Goal: Task Accomplishment & Management: Use online tool/utility

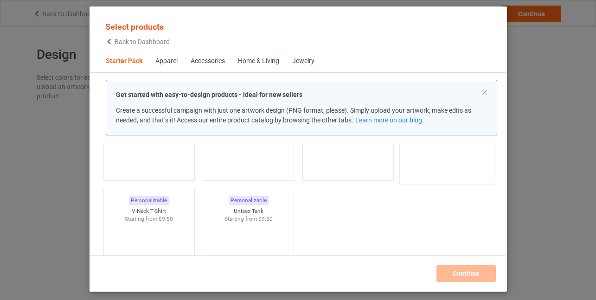
scroll to position [151, 0]
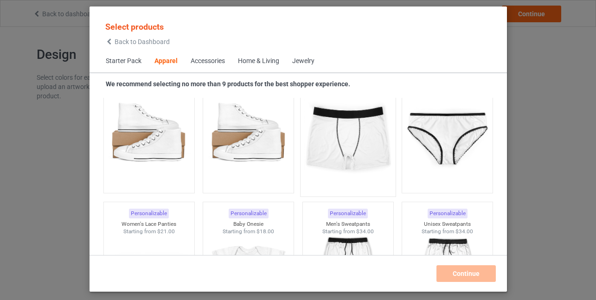
scroll to position [1171, 0]
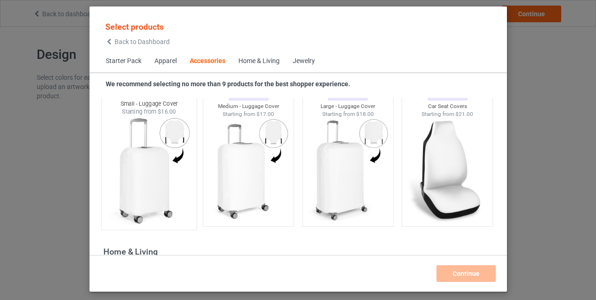
scroll to position [4018, 0]
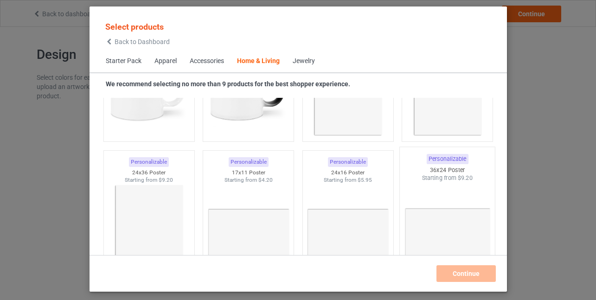
scroll to position [4296, 0]
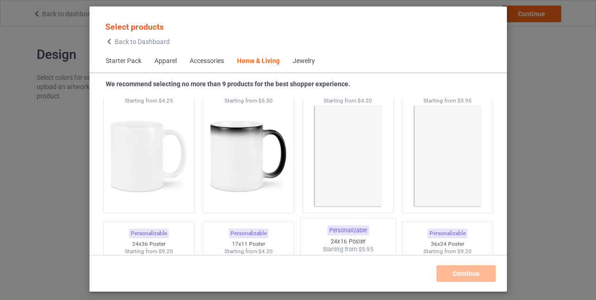
scroll to position [4157, 0]
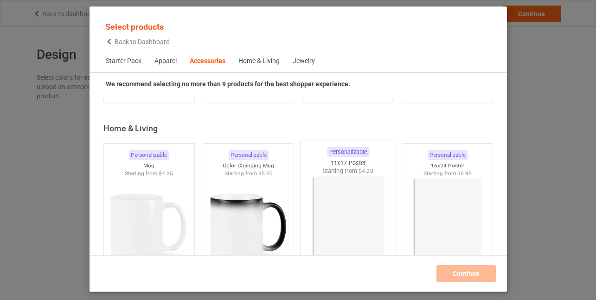
scroll to position [4203, 0]
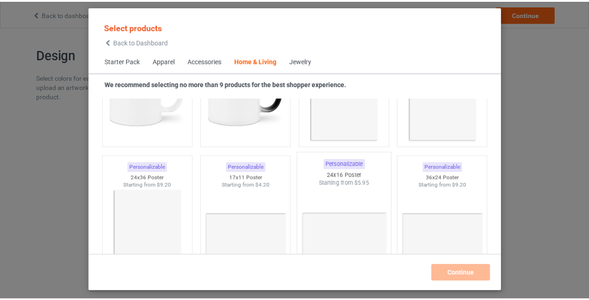
scroll to position [4250, 0]
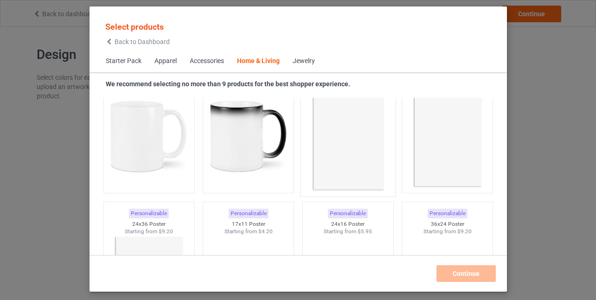
click at [352, 169] on img at bounding box center [347, 137] width 87 height 109
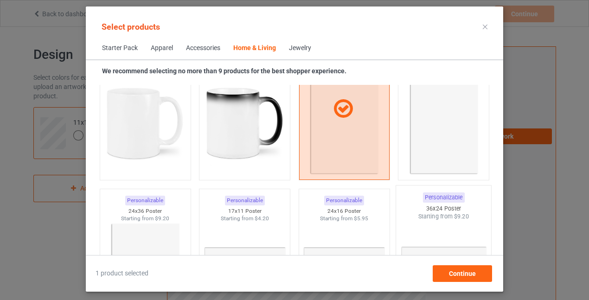
scroll to position [4203, 0]
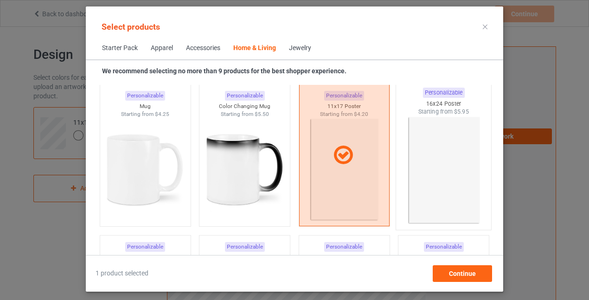
click at [425, 160] on img at bounding box center [443, 170] width 87 height 109
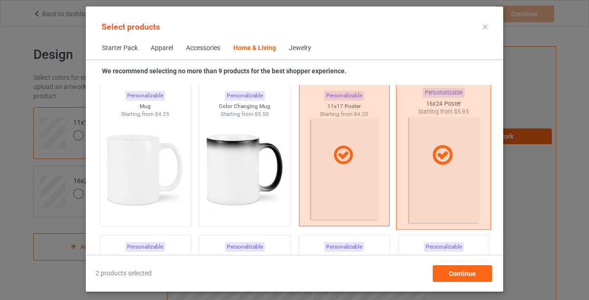
scroll to position [4250, 0]
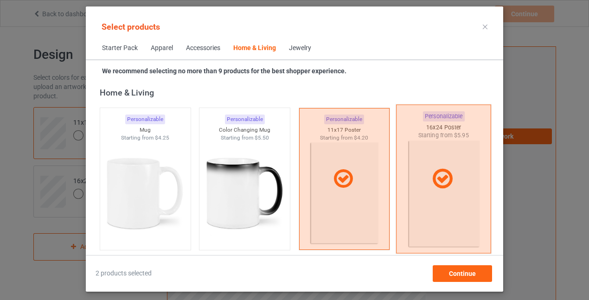
scroll to position [4157, 0]
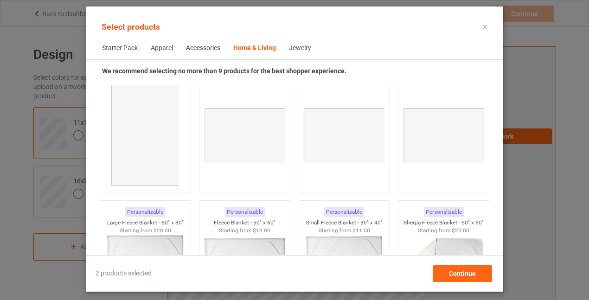
scroll to position [4342, 0]
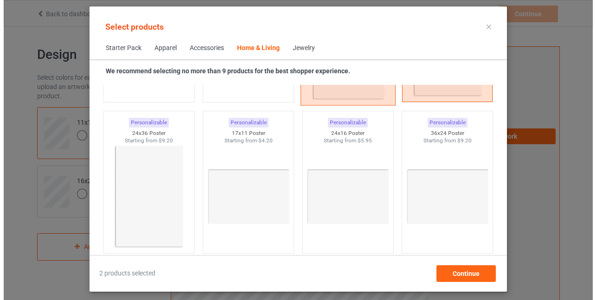
scroll to position [4342, 0]
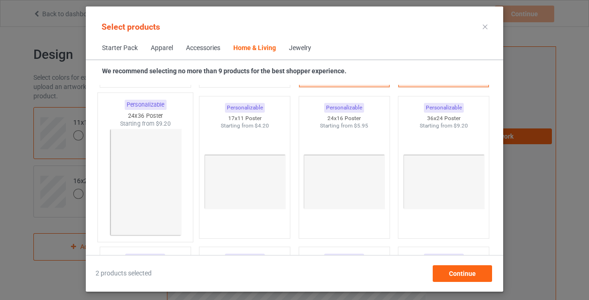
click at [133, 159] on img at bounding box center [145, 182] width 87 height 109
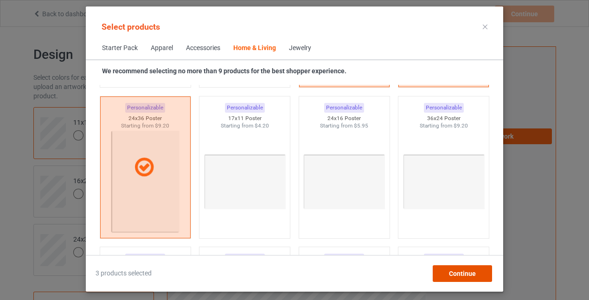
click at [445, 274] on div "Continue" at bounding box center [462, 273] width 59 height 17
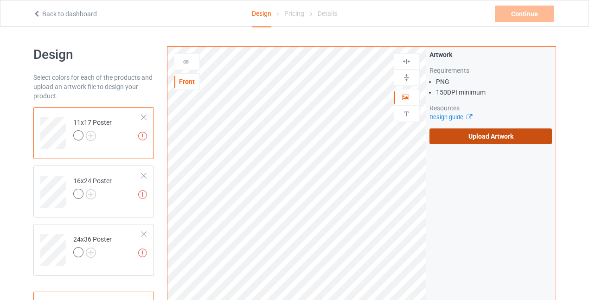
click at [471, 139] on label "Upload Artwork" at bounding box center [490, 136] width 123 height 16
click at [0, 0] on input "Upload Artwork" at bounding box center [0, 0] width 0 height 0
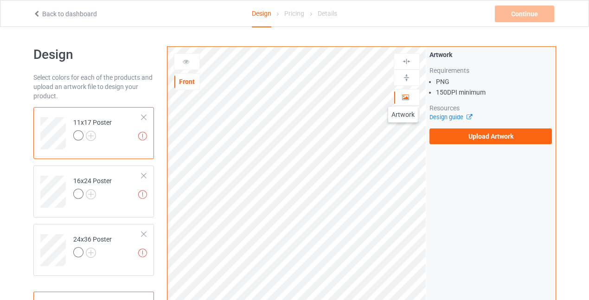
click at [403, 97] on icon at bounding box center [406, 96] width 8 height 6
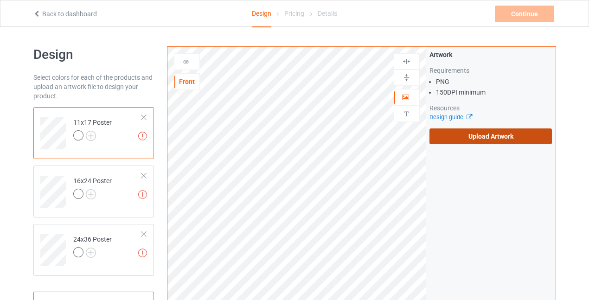
click at [501, 140] on label "Upload Artwork" at bounding box center [490, 136] width 123 height 16
click at [0, 0] on input "Upload Artwork" at bounding box center [0, 0] width 0 height 0
click at [484, 135] on label "Upload Artwork" at bounding box center [490, 136] width 123 height 16
click at [0, 0] on input "Upload Artwork" at bounding box center [0, 0] width 0 height 0
click at [480, 141] on label "Upload Artwork" at bounding box center [490, 136] width 123 height 16
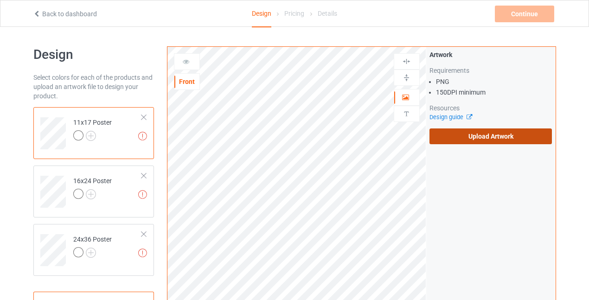
click at [0, 0] on input "Upload Artwork" at bounding box center [0, 0] width 0 height 0
click at [482, 135] on label "Upload Artwork" at bounding box center [490, 136] width 123 height 16
click at [0, 0] on input "Upload Artwork" at bounding box center [0, 0] width 0 height 0
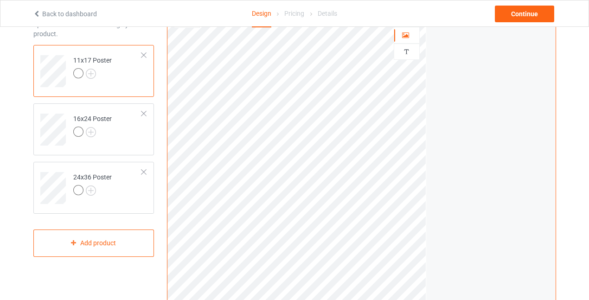
scroll to position [46, 0]
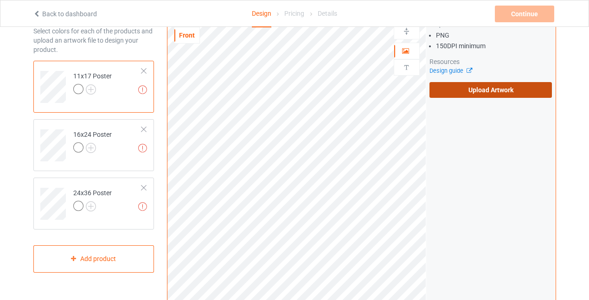
click at [480, 92] on label "Upload Artwork" at bounding box center [490, 90] width 123 height 16
click at [0, 0] on input "Upload Artwork" at bounding box center [0, 0] width 0 height 0
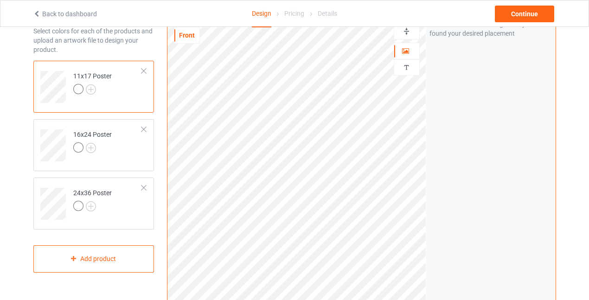
click at [92, 84] on div at bounding box center [92, 90] width 38 height 13
click at [91, 85] on img at bounding box center [91, 89] width 10 height 10
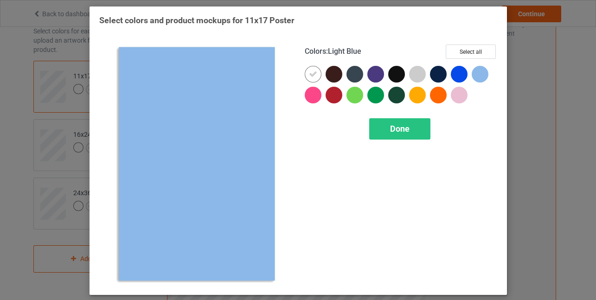
click at [507, 74] on div "Select colors and product mockups for 11x17 Poster Colors : Light Blue Select a…" at bounding box center [298, 150] width 596 height 300
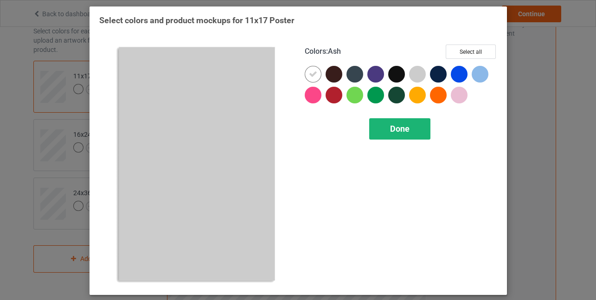
click at [418, 127] on div "Done" at bounding box center [399, 128] width 61 height 21
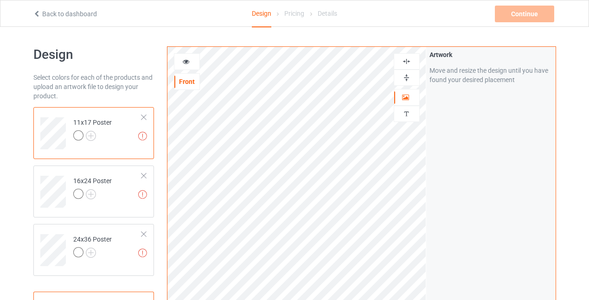
click at [186, 63] on icon at bounding box center [186, 60] width 8 height 6
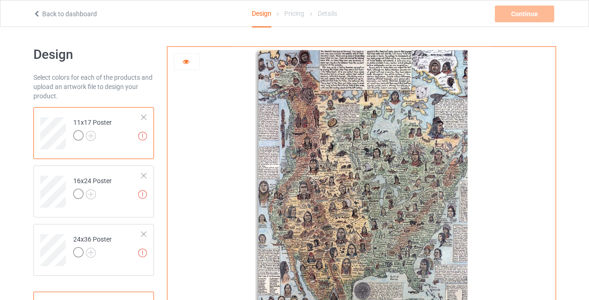
click at [191, 64] on div at bounding box center [186, 61] width 25 height 9
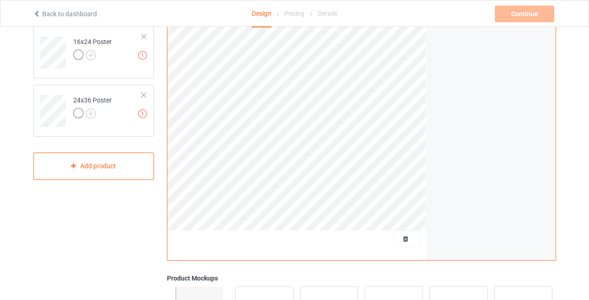
scroll to position [185, 0]
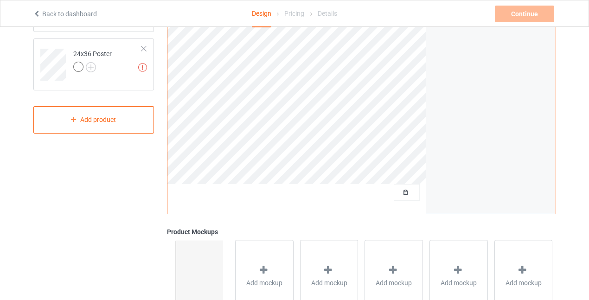
click at [540, 120] on div "Artwork Move and resize the design until you have found your desired placement" at bounding box center [490, 37] width 129 height 352
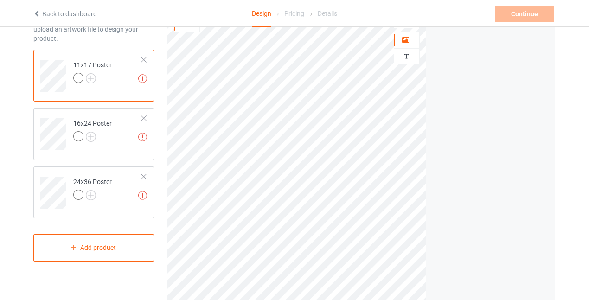
scroll to position [24, 0]
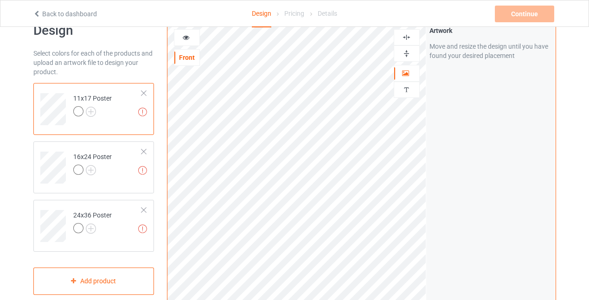
click at [407, 39] on img at bounding box center [406, 37] width 9 height 9
click at [407, 56] on img at bounding box center [406, 53] width 9 height 9
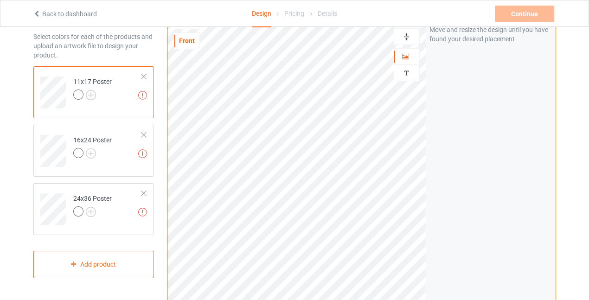
scroll to position [42, 0]
click at [408, 38] on img at bounding box center [406, 36] width 9 height 9
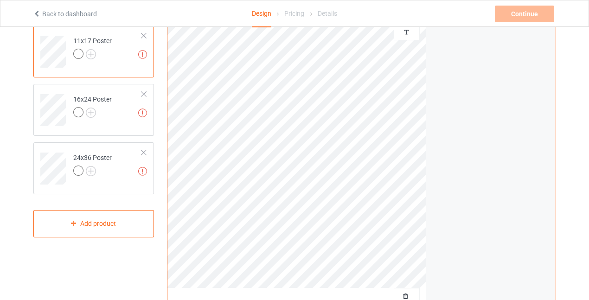
scroll to position [134, 0]
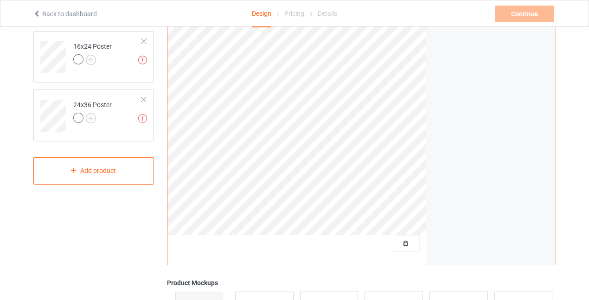
click at [428, 182] on div "Artwork Move and resize the design until you have found your desired placement" at bounding box center [490, 88] width 129 height 352
click at [438, 160] on div "Artwork Move and resize the design until you have found your desired placement" at bounding box center [490, 88] width 129 height 352
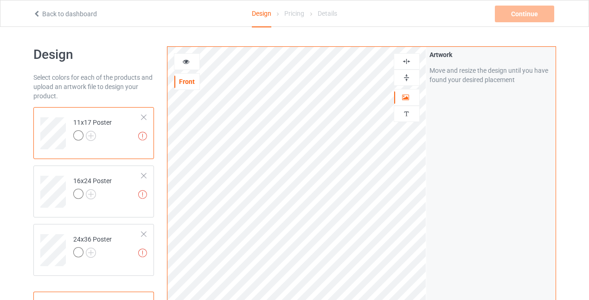
scroll to position [46, 0]
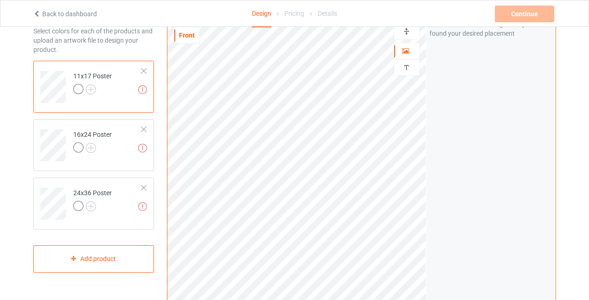
click at [414, 32] on div at bounding box center [406, 31] width 25 height 9
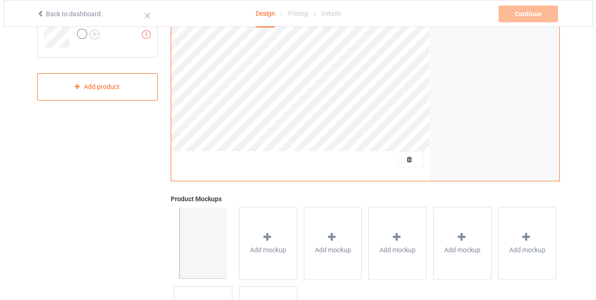
scroll to position [301, 0]
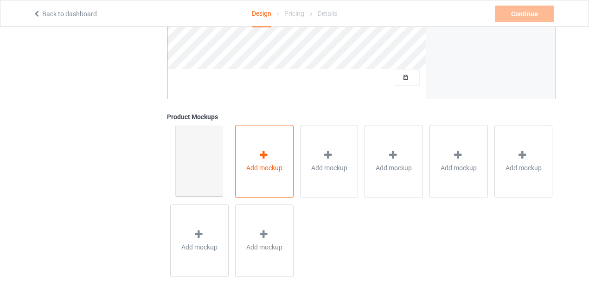
click at [275, 158] on div "Add mockup" at bounding box center [264, 161] width 58 height 73
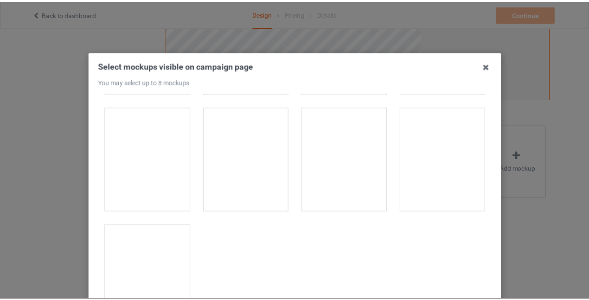
scroll to position [1055, 0]
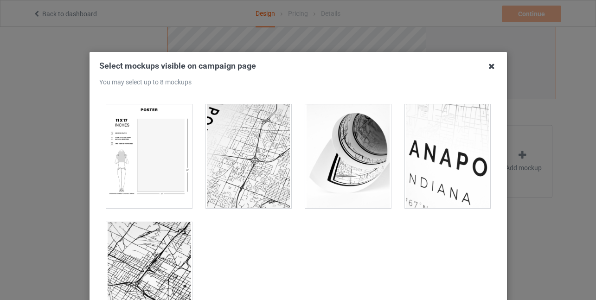
click at [485, 66] on icon at bounding box center [491, 66] width 15 height 15
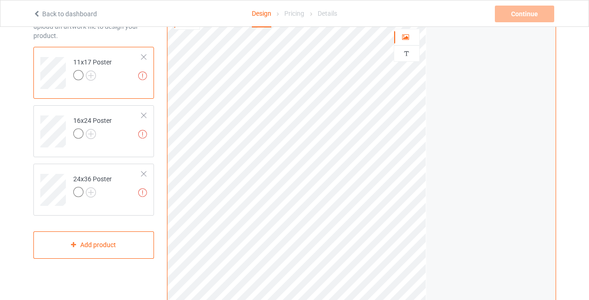
scroll to position [23, 0]
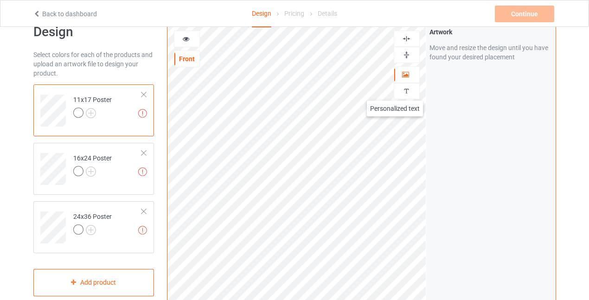
click at [395, 91] on div at bounding box center [406, 91] width 25 height 9
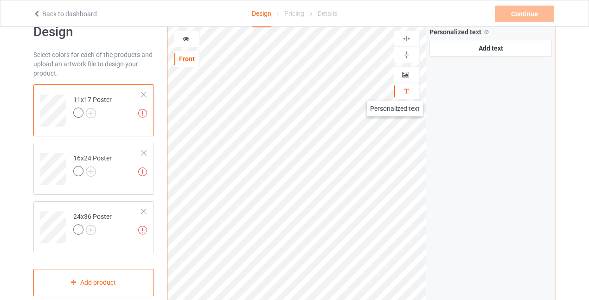
click at [395, 91] on div at bounding box center [406, 91] width 25 height 9
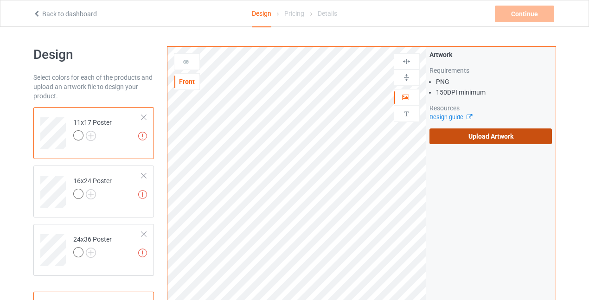
click at [469, 134] on label "Upload Artwork" at bounding box center [490, 136] width 123 height 16
click at [0, 0] on input "Upload Artwork" at bounding box center [0, 0] width 0 height 0
click at [486, 136] on label "Upload Artwork" at bounding box center [490, 136] width 123 height 16
click at [0, 0] on input "Upload Artwork" at bounding box center [0, 0] width 0 height 0
click at [436, 117] on link "Design guide" at bounding box center [450, 117] width 42 height 7
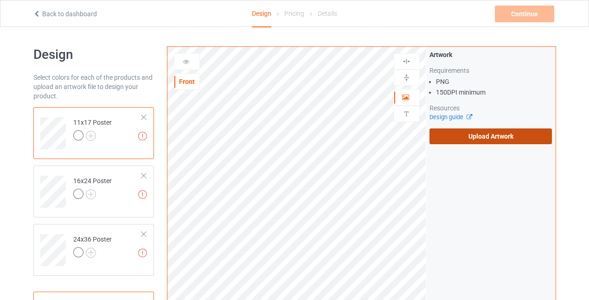
click at [481, 139] on label "Upload Artwork" at bounding box center [490, 136] width 123 height 16
click at [0, 0] on input "Upload Artwork" at bounding box center [0, 0] width 0 height 0
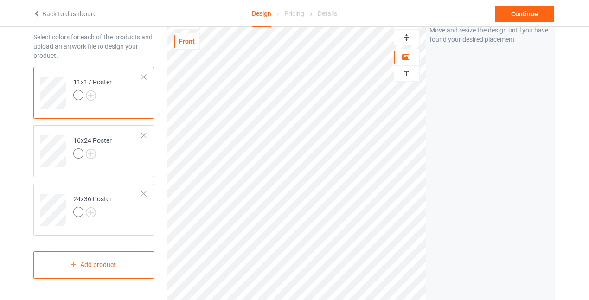
scroll to position [55, 0]
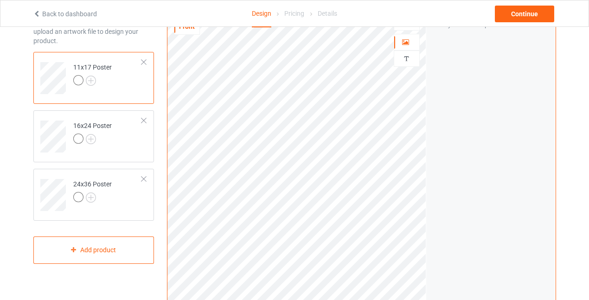
click at [449, 184] on div "Artwork Move and resize the design until you have found your desired placement" at bounding box center [490, 168] width 129 height 352
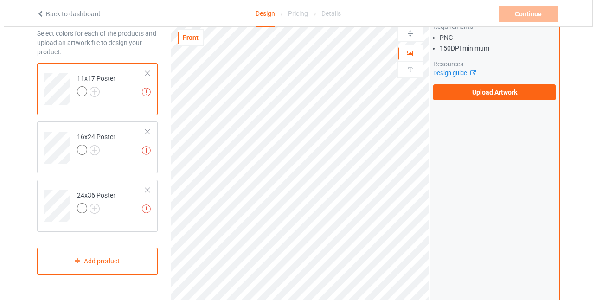
scroll to position [46, 0]
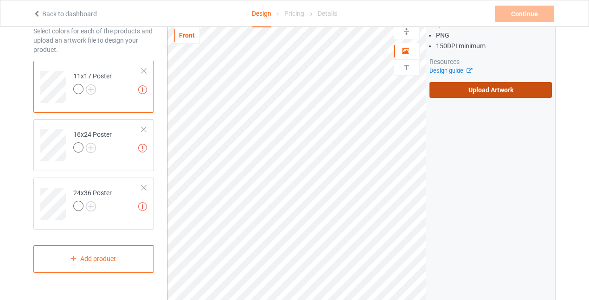
click at [478, 84] on label "Upload Artwork" at bounding box center [490, 90] width 123 height 16
click at [0, 0] on input "Upload Artwork" at bounding box center [0, 0] width 0 height 0
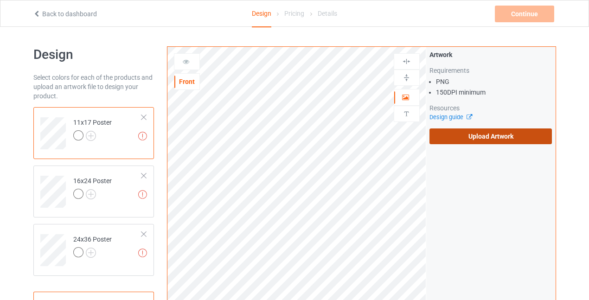
click at [476, 135] on label "Upload Artwork" at bounding box center [490, 136] width 123 height 16
click at [0, 0] on input "Upload Artwork" at bounding box center [0, 0] width 0 height 0
click at [31, 13] on div "Back to dashboard" at bounding box center [115, 13] width 179 height 9
click at [33, 12] on icon at bounding box center [37, 12] width 8 height 6
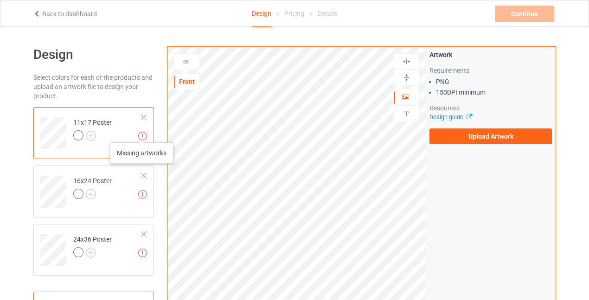
click at [142, 133] on img at bounding box center [142, 136] width 9 height 9
click at [143, 117] on div at bounding box center [143, 117] width 6 height 6
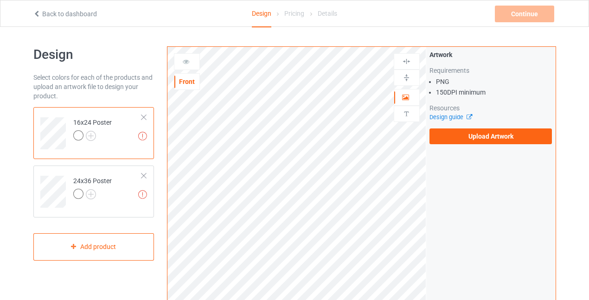
click at [143, 117] on div at bounding box center [143, 117] width 6 height 6
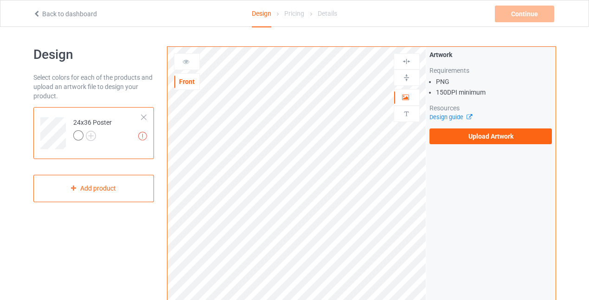
click at [143, 117] on div at bounding box center [143, 117] width 6 height 6
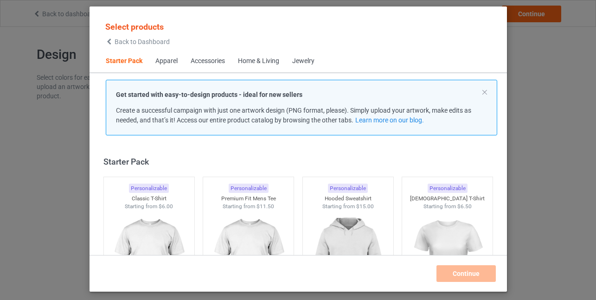
scroll to position [12, 0]
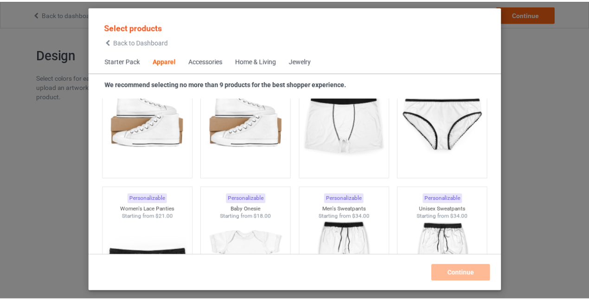
scroll to position [1143, 0]
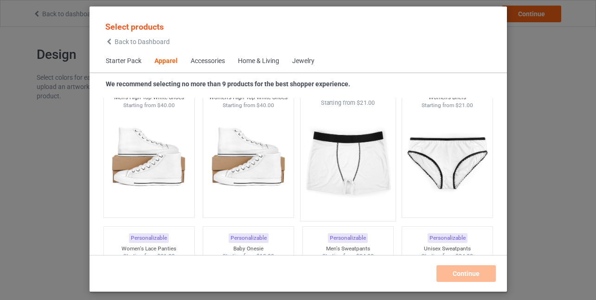
click at [339, 150] on img at bounding box center [347, 161] width 87 height 109
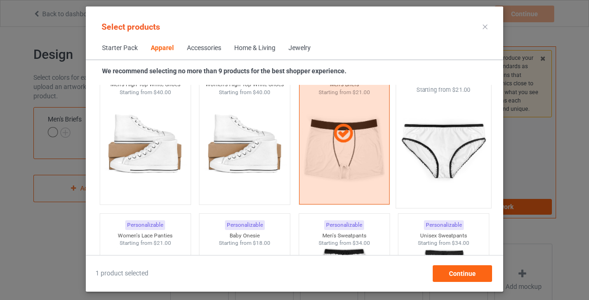
click at [419, 146] on img at bounding box center [443, 148] width 87 height 109
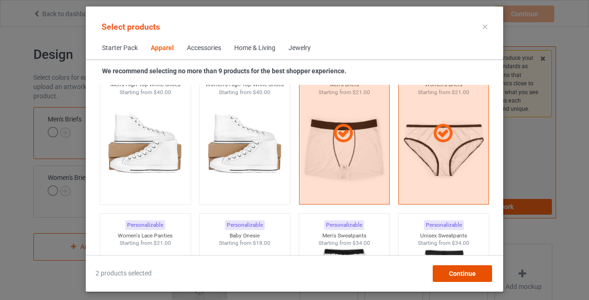
click at [463, 278] on div "Continue" at bounding box center [462, 273] width 59 height 17
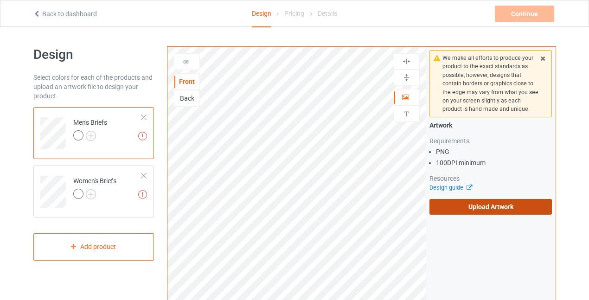
click at [494, 205] on label "Upload Artwork" at bounding box center [490, 207] width 123 height 16
click at [0, 0] on input "Upload Artwork" at bounding box center [0, 0] width 0 height 0
click at [509, 206] on label "Upload Artwork" at bounding box center [490, 207] width 123 height 16
click at [0, 0] on input "Upload Artwork" at bounding box center [0, 0] width 0 height 0
click at [466, 206] on label "Upload Artwork" at bounding box center [490, 207] width 123 height 16
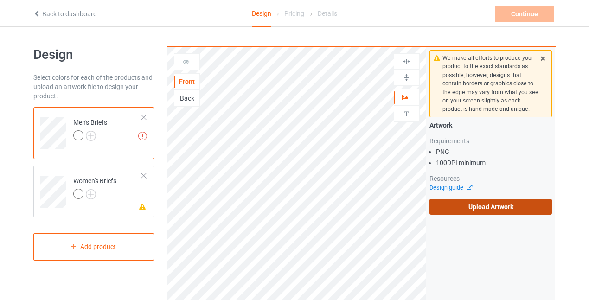
click at [0, 0] on input "Upload Artwork" at bounding box center [0, 0] width 0 height 0
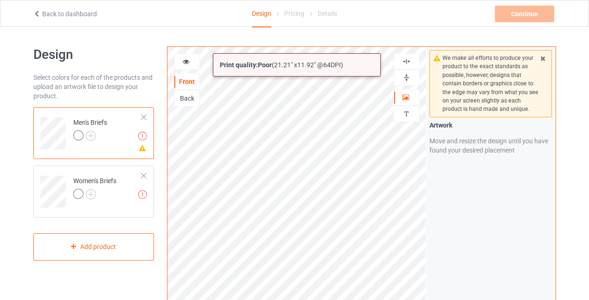
click at [442, 283] on div "Print quality: Poor ( 21.21 " x 11.92 " @ 64 DPI) Front Back Artwork Personaliz…" at bounding box center [361, 222] width 389 height 353
click at [434, 277] on div "Print quality: Poor ( 27.67 " x 15.55 " @ 49 DPI) Front Back Artwork Personaliz…" at bounding box center [361, 222] width 389 height 353
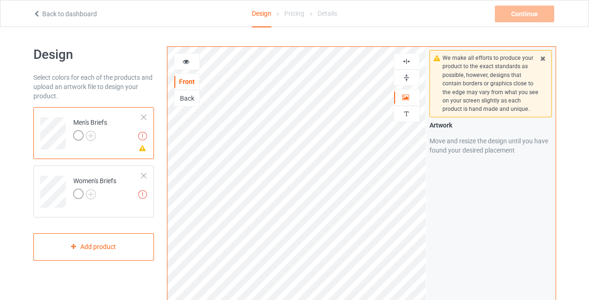
click at [542, 58] on icon at bounding box center [543, 57] width 8 height 6
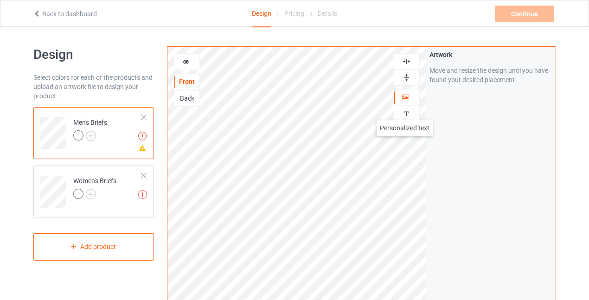
click at [405, 111] on img at bounding box center [406, 113] width 9 height 9
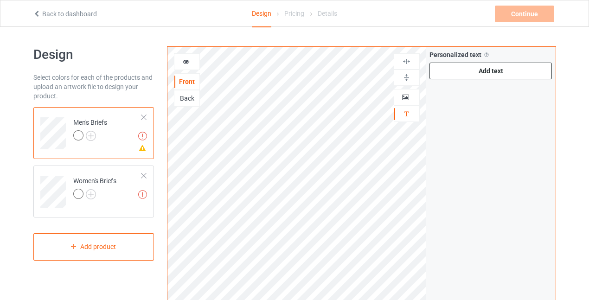
click at [498, 71] on div "Add text" at bounding box center [490, 71] width 123 height 17
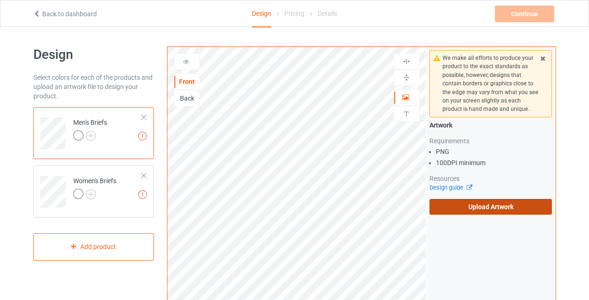
click at [483, 209] on label "Upload Artwork" at bounding box center [490, 207] width 123 height 16
click at [0, 0] on input "Upload Artwork" at bounding box center [0, 0] width 0 height 0
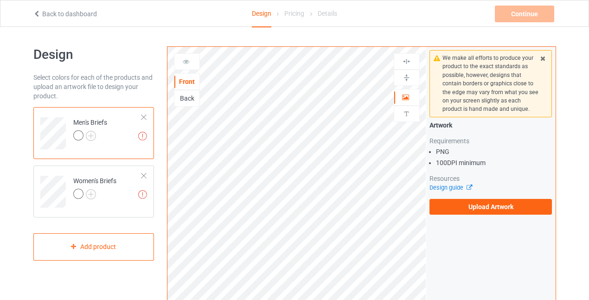
click at [35, 6] on div "Back to dashboard Design Pricing Details Continue Missing artworks" at bounding box center [294, 13] width 536 height 26
click at [38, 18] on link "Back to dashboard" at bounding box center [65, 13] width 64 height 7
